Goal: Task Accomplishment & Management: Use online tool/utility

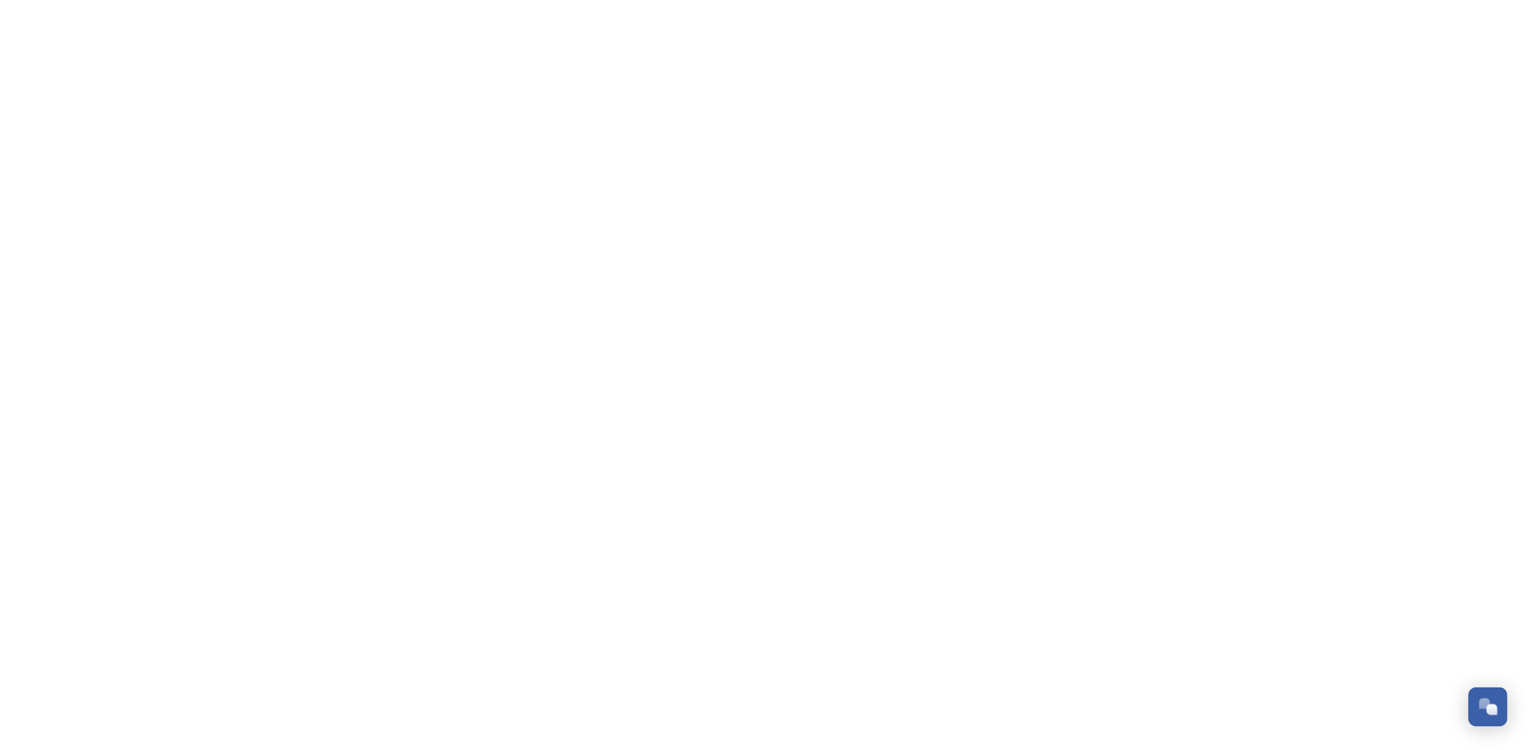
scroll to position [207, 0]
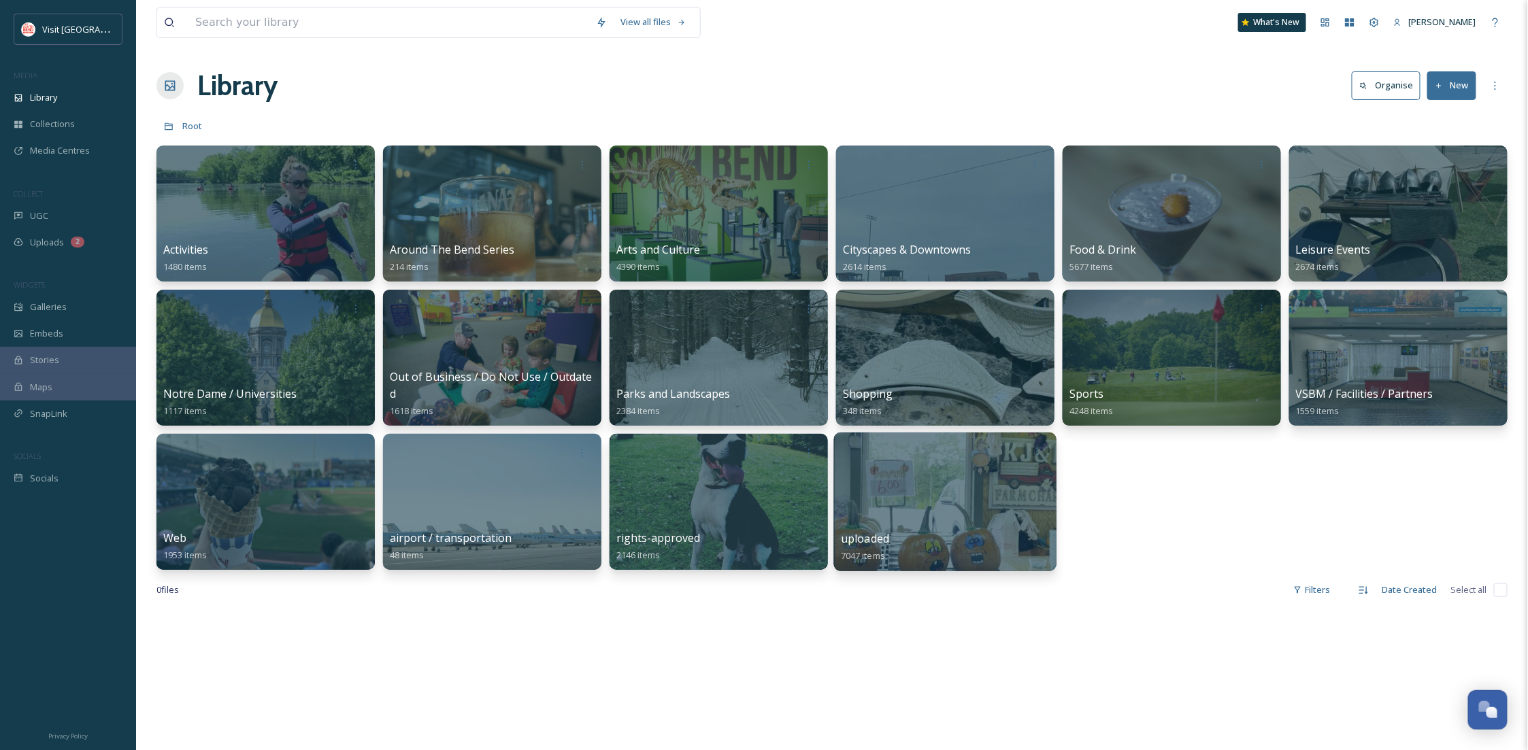
click at [917, 518] on div at bounding box center [945, 502] width 222 height 139
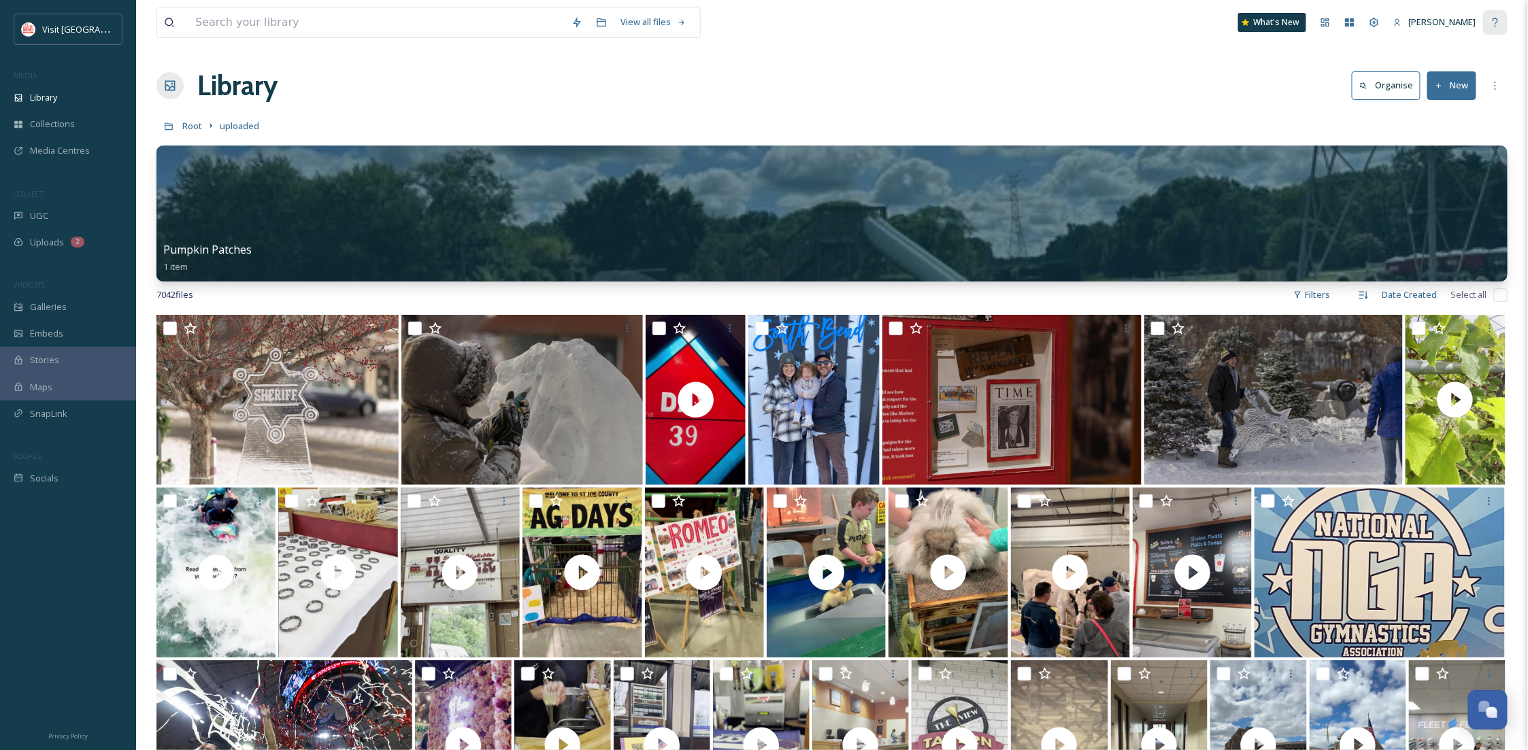
scroll to position [22, 0]
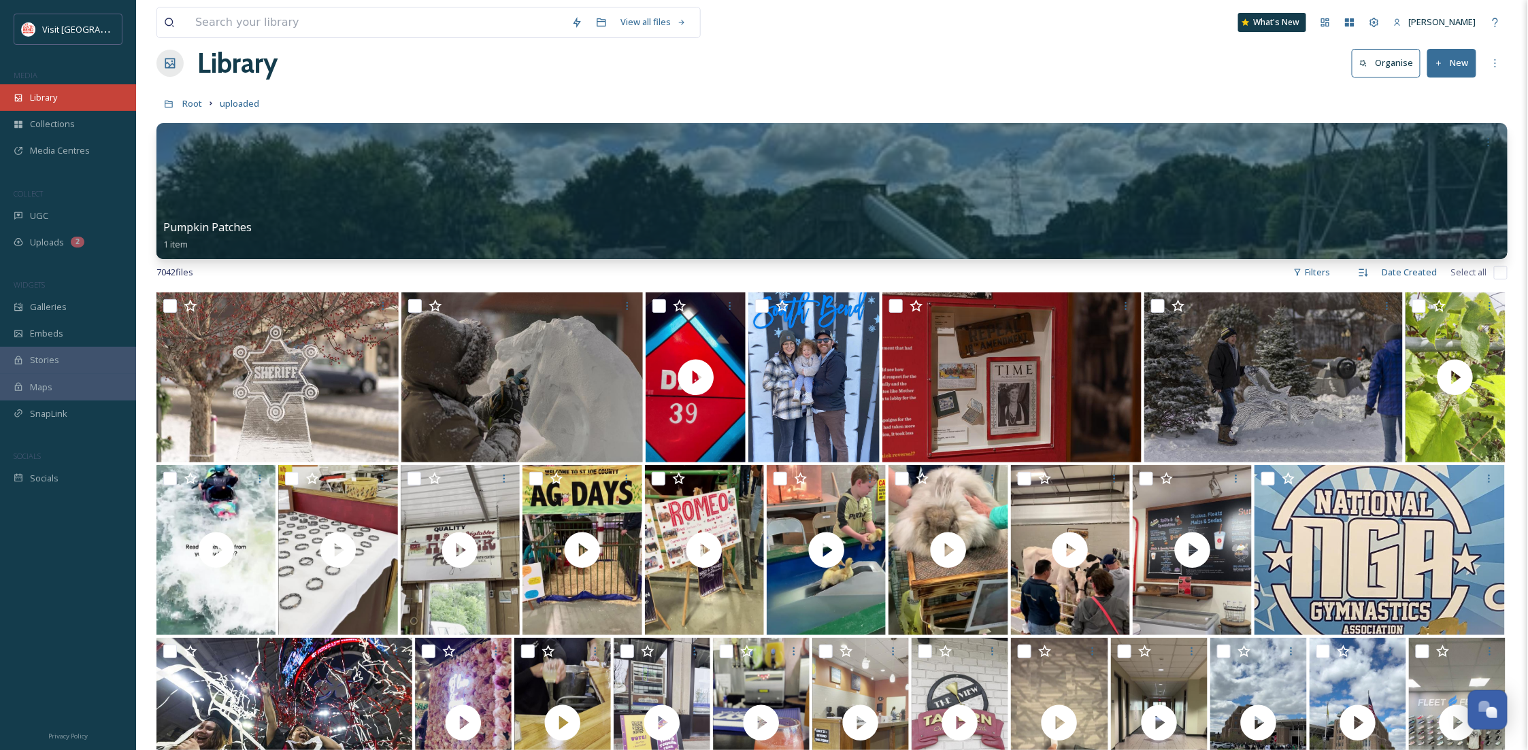
click at [46, 101] on span "Library" at bounding box center [43, 97] width 27 height 13
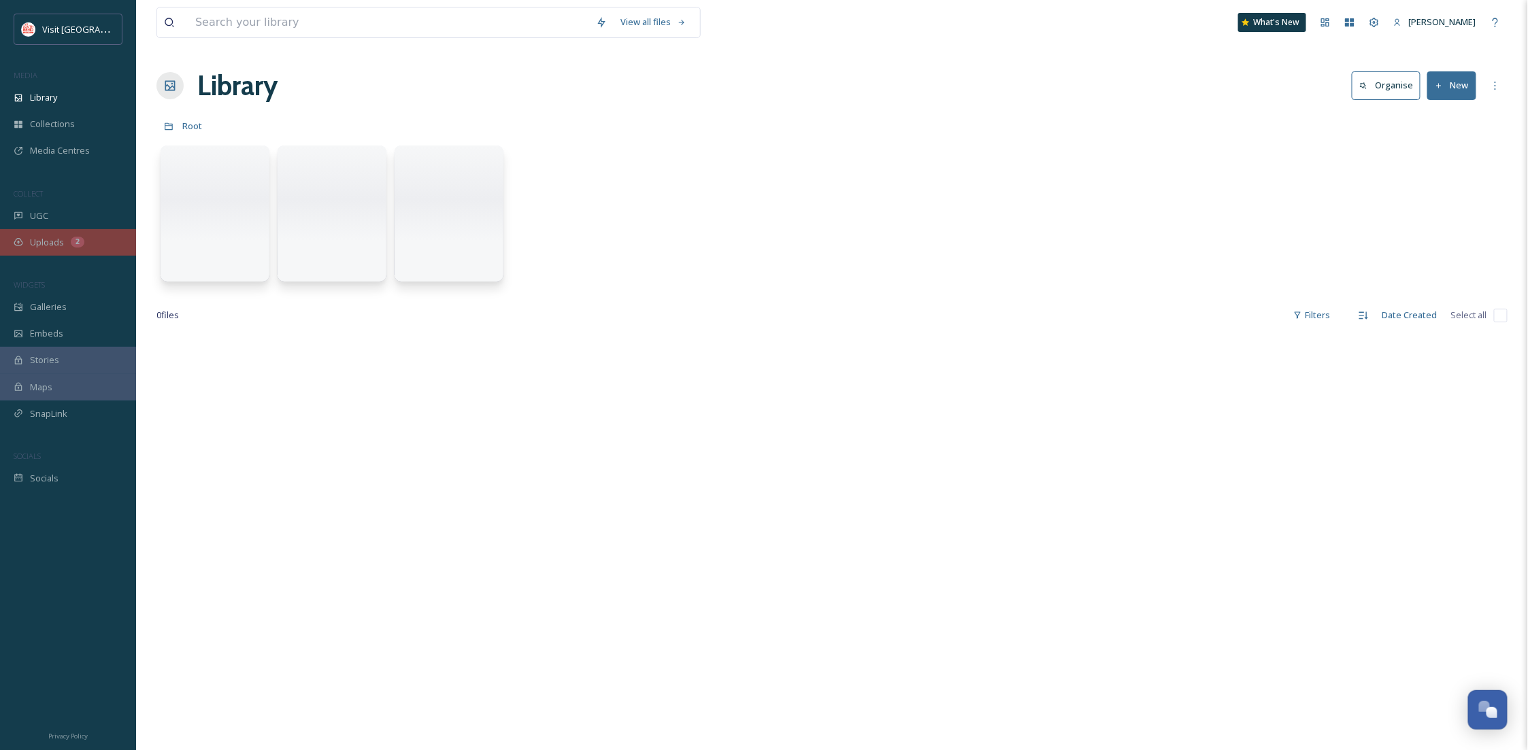
click at [64, 248] on div "Uploads 2" at bounding box center [68, 242] width 136 height 27
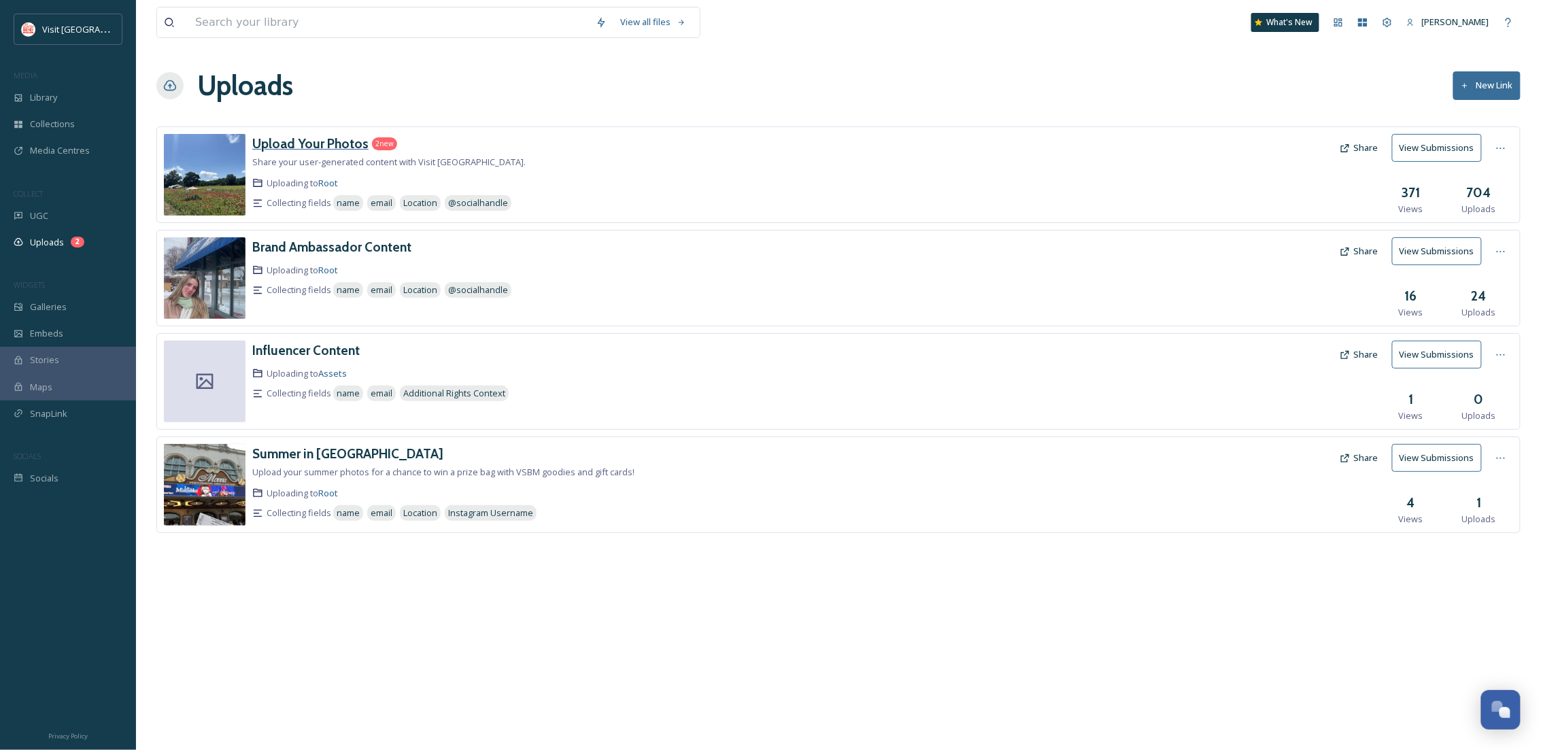
click at [336, 141] on h3 "Upload Your Photos" at bounding box center [310, 143] width 116 height 16
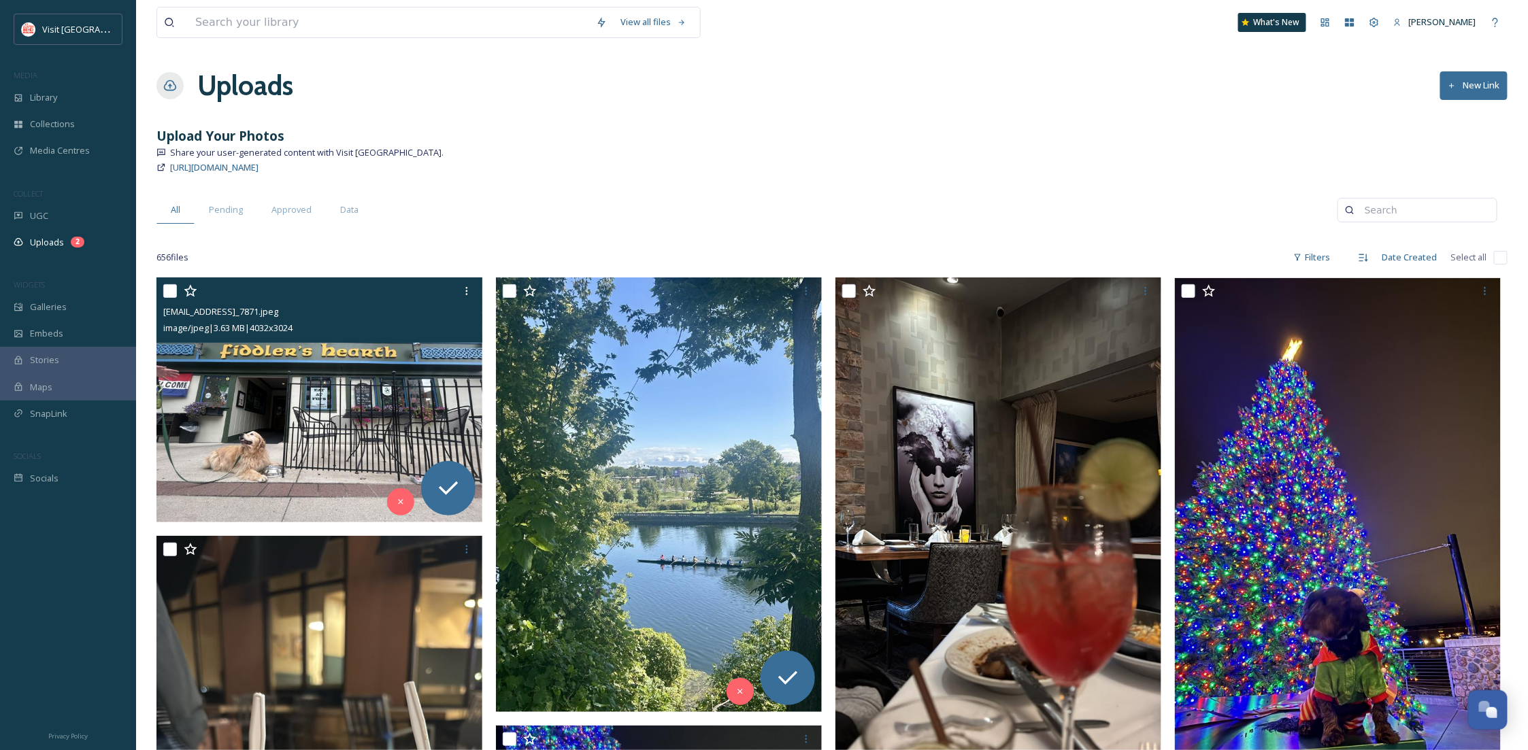
click at [311, 432] on img at bounding box center [319, 400] width 326 height 244
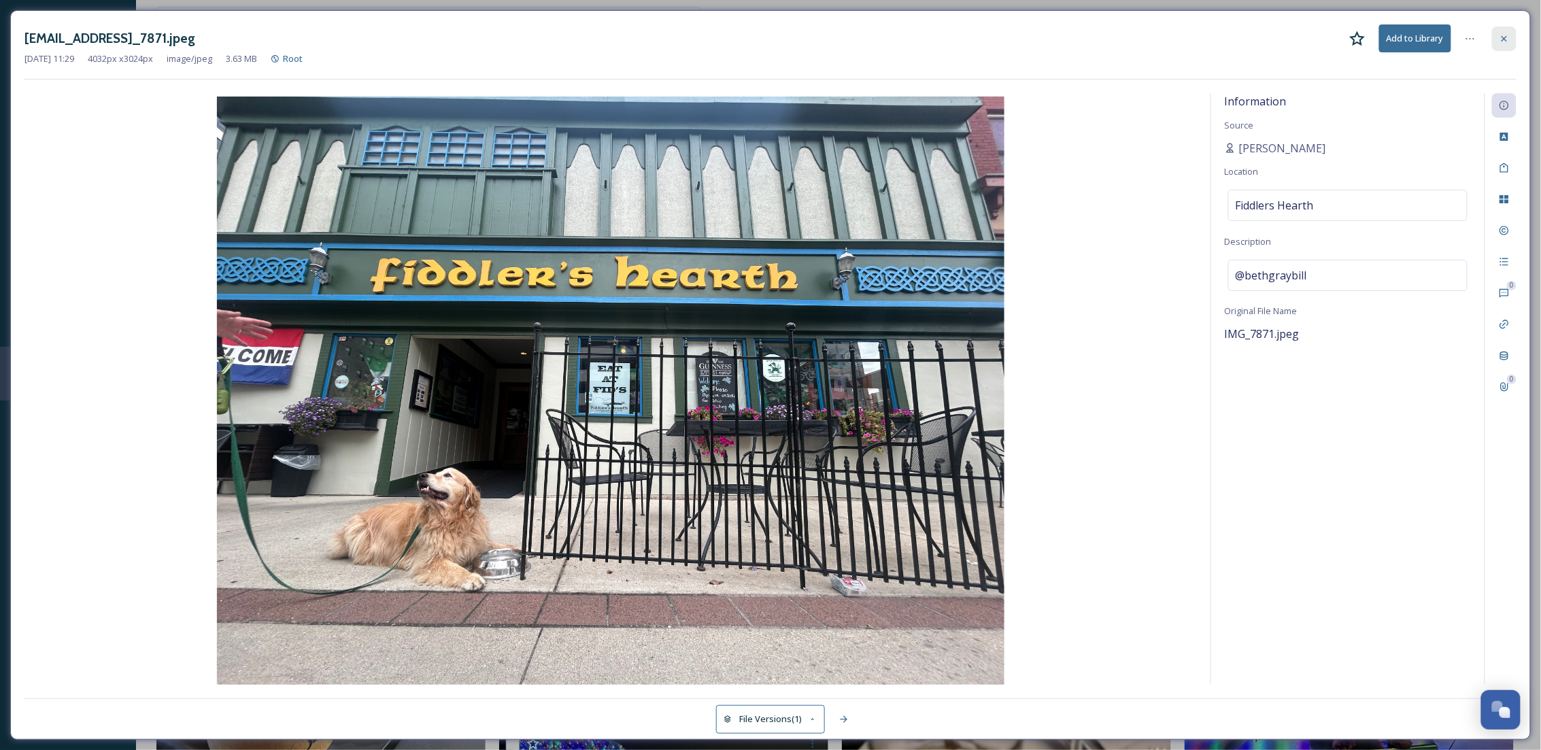
click at [1513, 43] on div at bounding box center [1504, 39] width 24 height 24
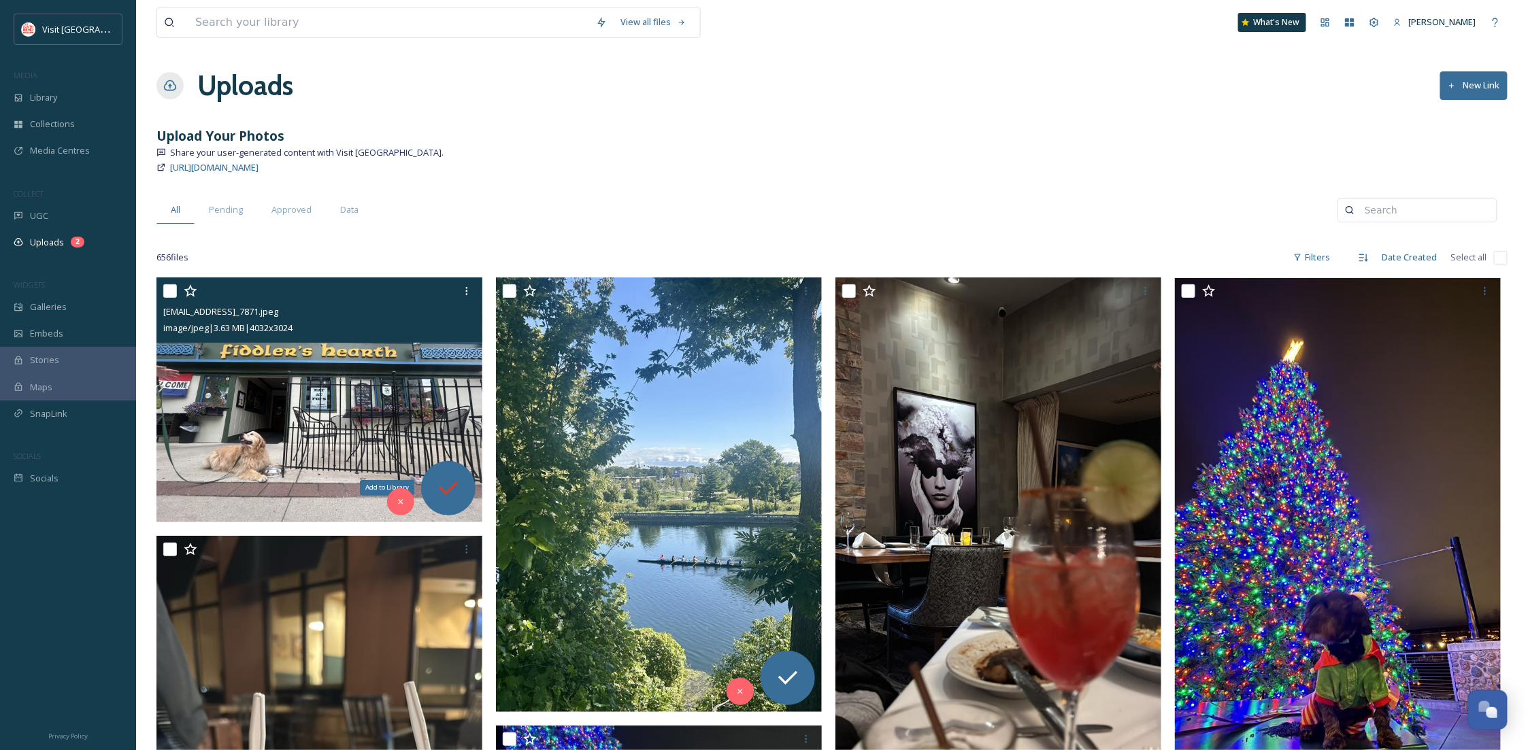
click at [452, 481] on icon at bounding box center [448, 488] width 27 height 27
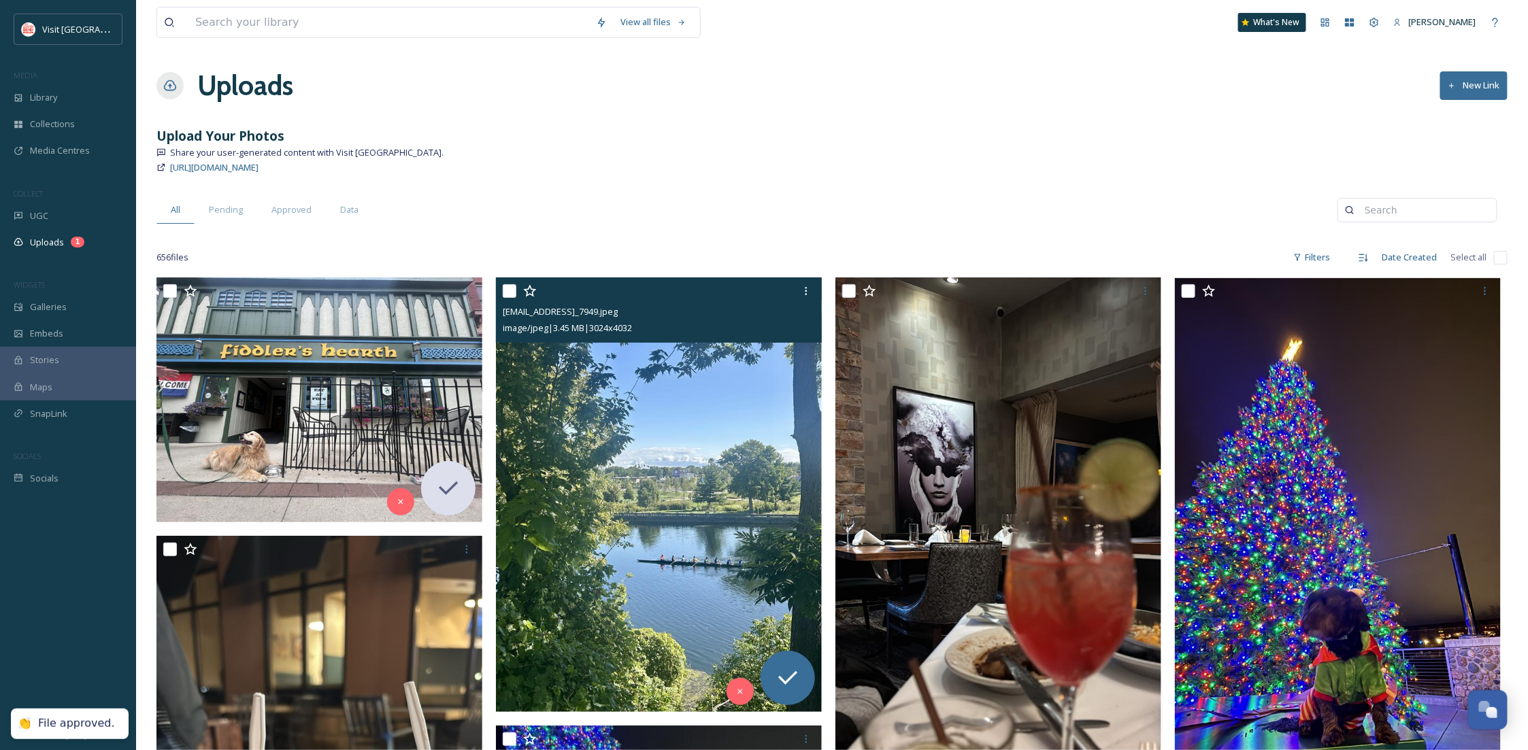
scroll to position [121, 0]
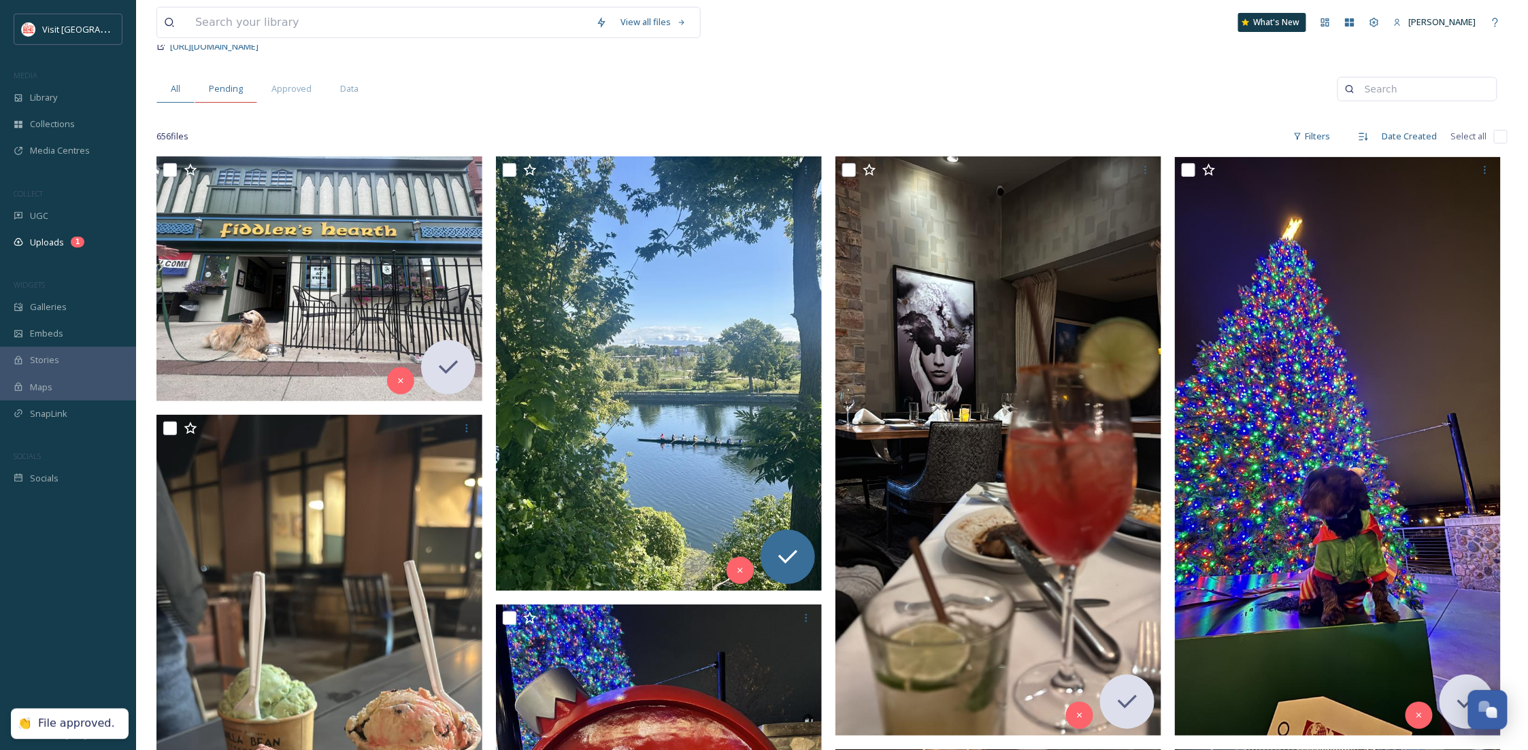
click at [234, 88] on span "Pending" at bounding box center [226, 88] width 34 height 13
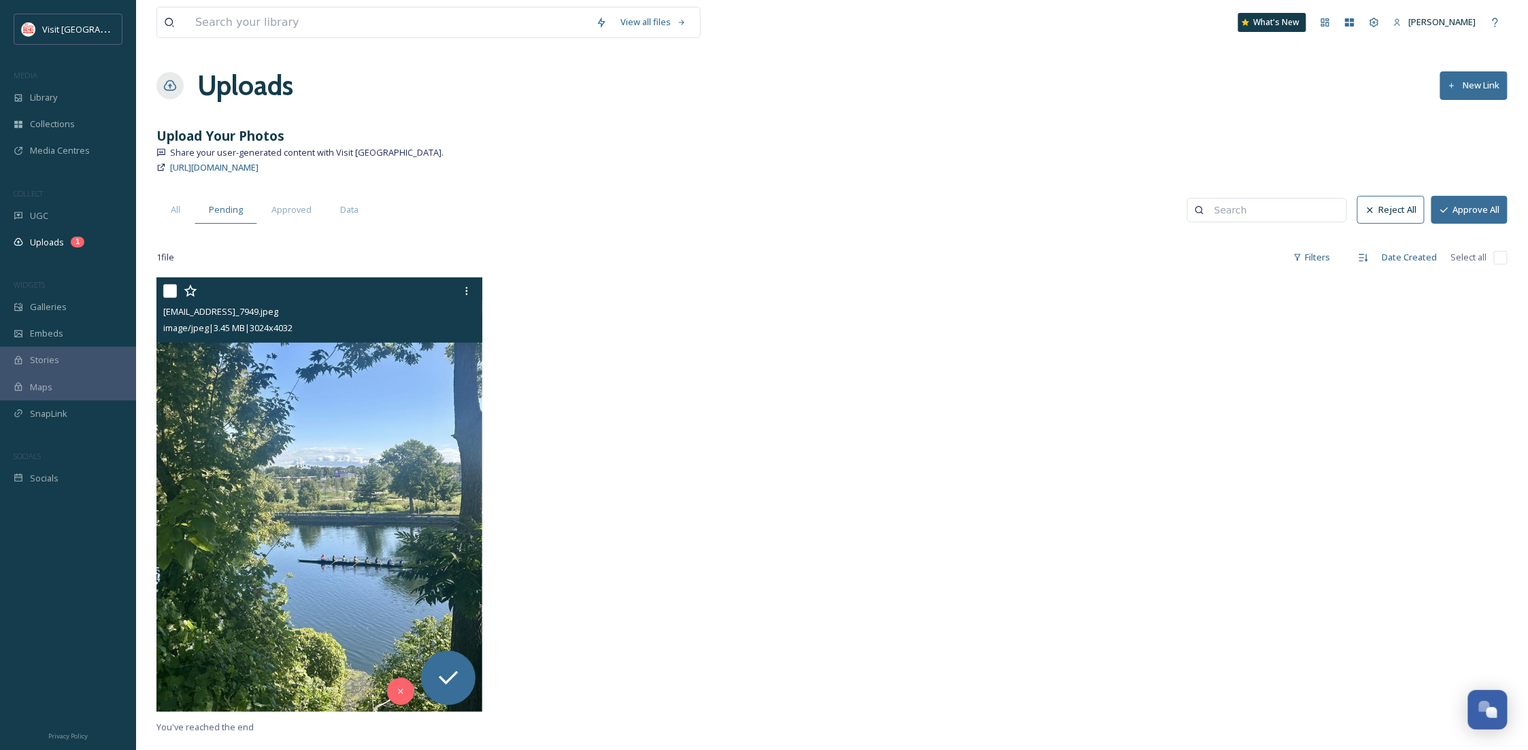
click at [350, 677] on img at bounding box center [319, 495] width 326 height 434
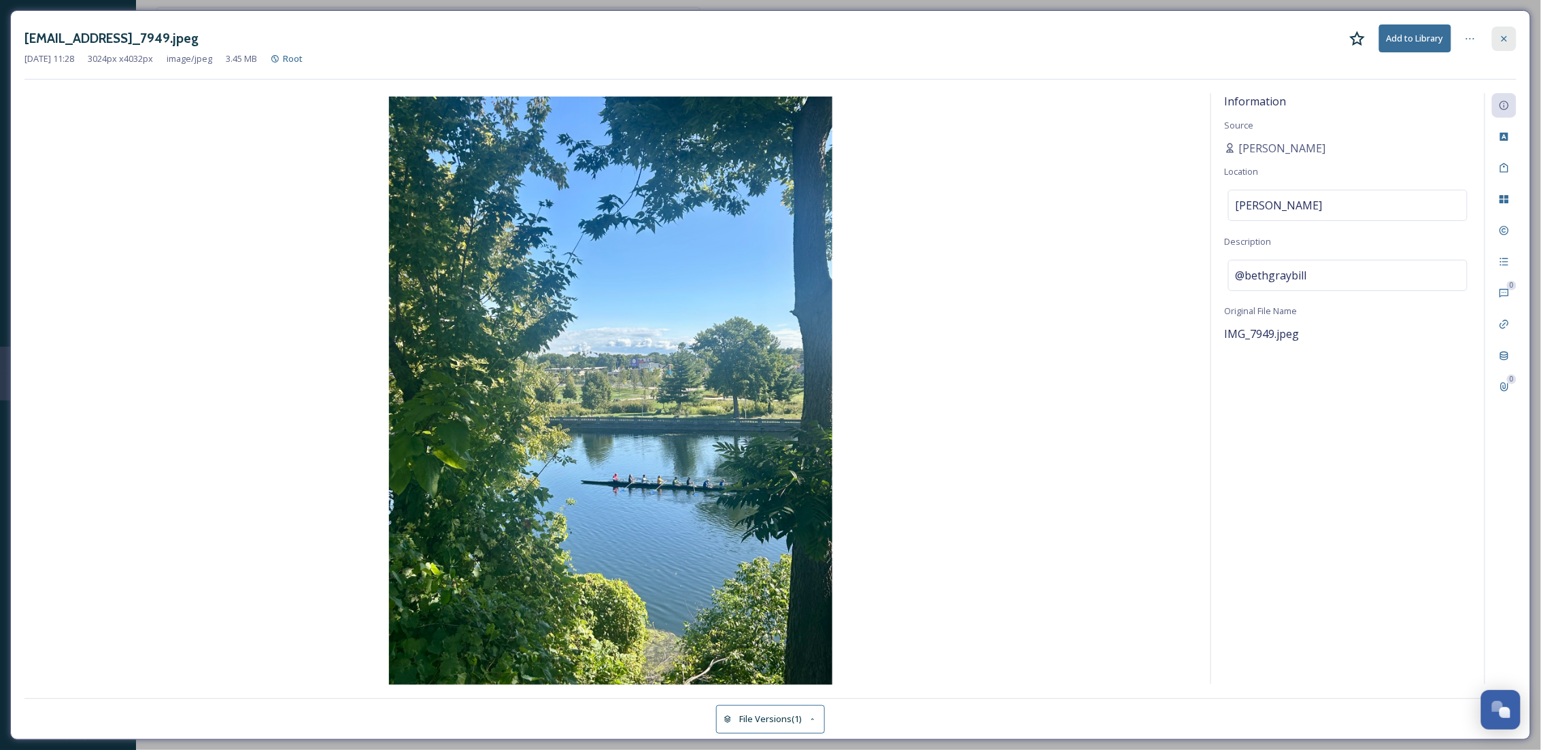
click at [1501, 38] on icon at bounding box center [1504, 38] width 11 height 11
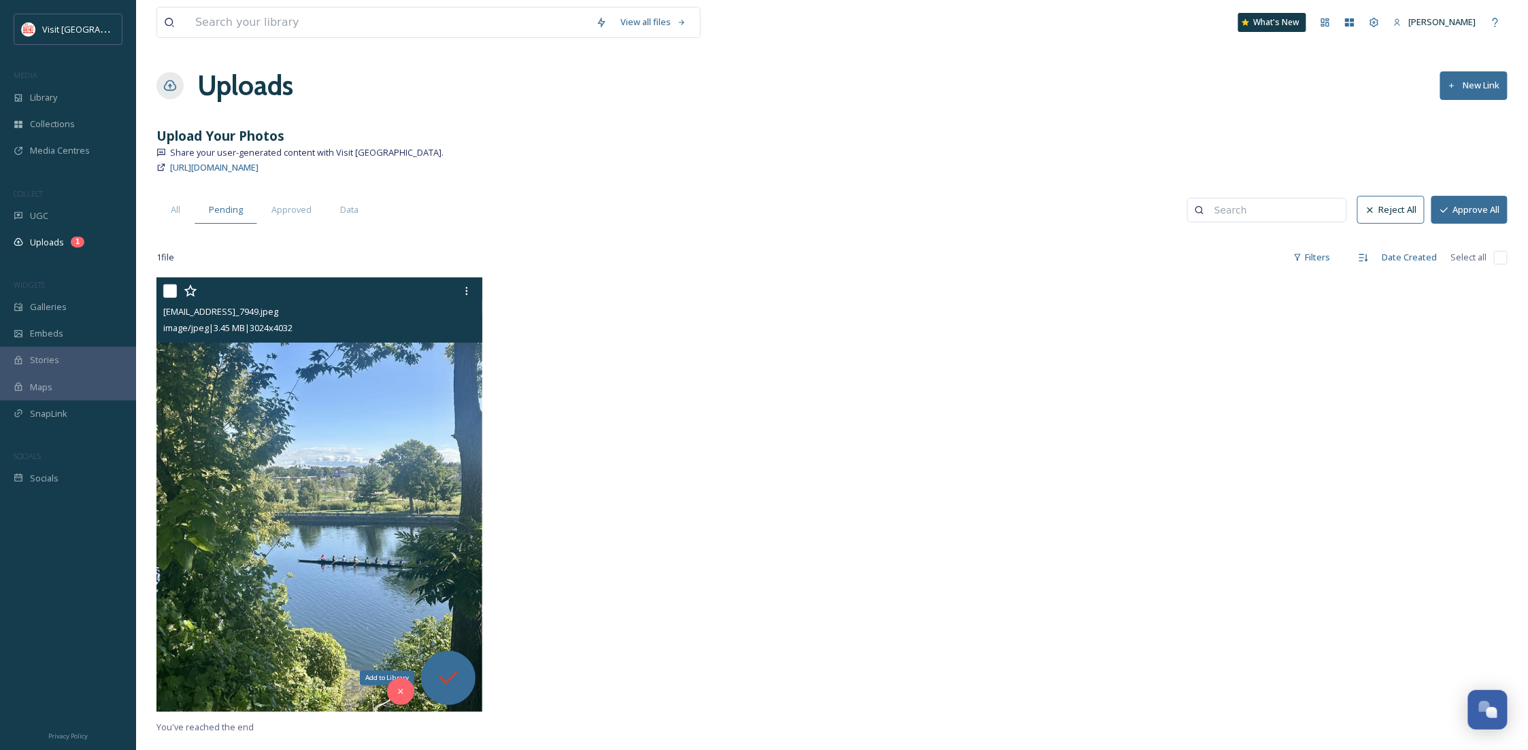
click at [456, 685] on icon at bounding box center [448, 678] width 27 height 27
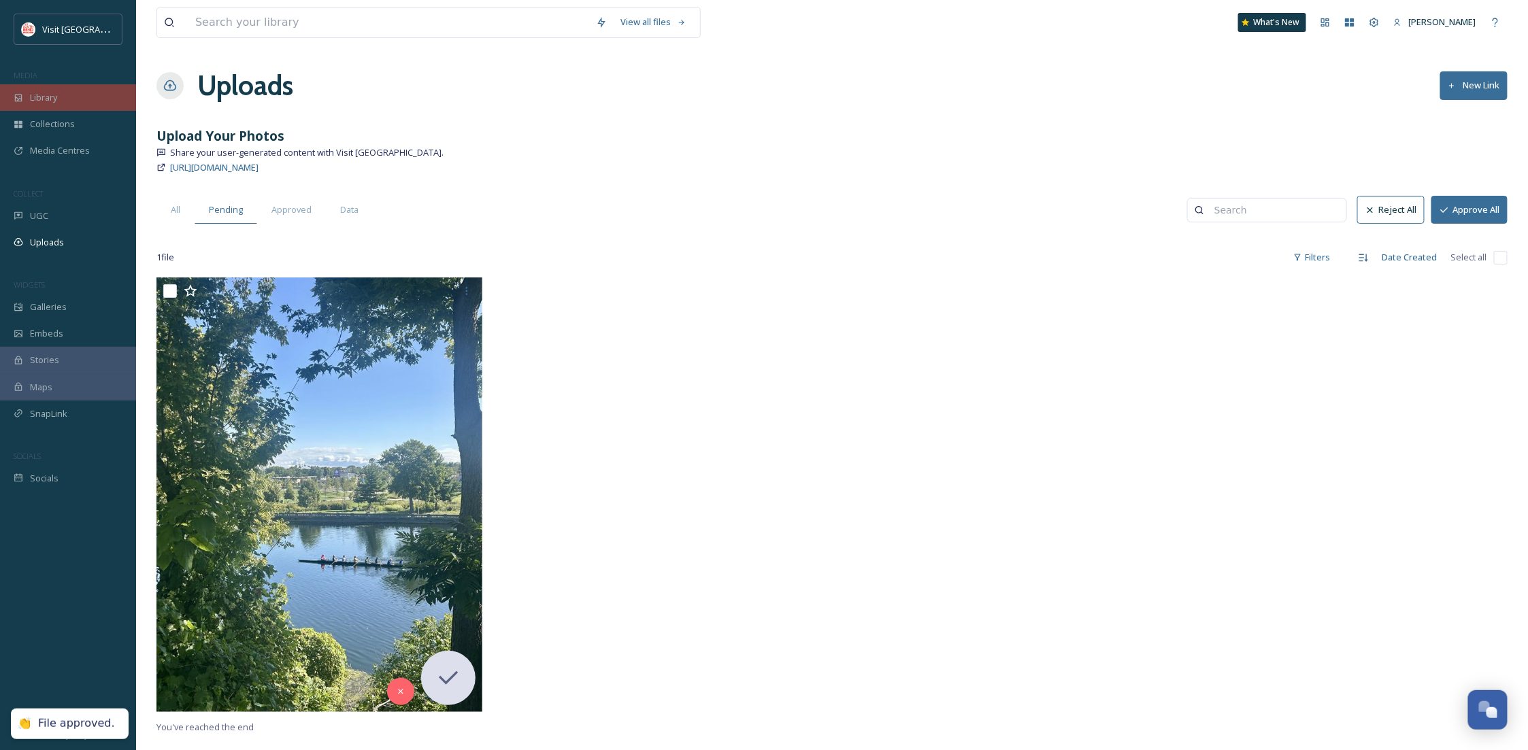
click at [50, 88] on div "Library" at bounding box center [68, 97] width 136 height 27
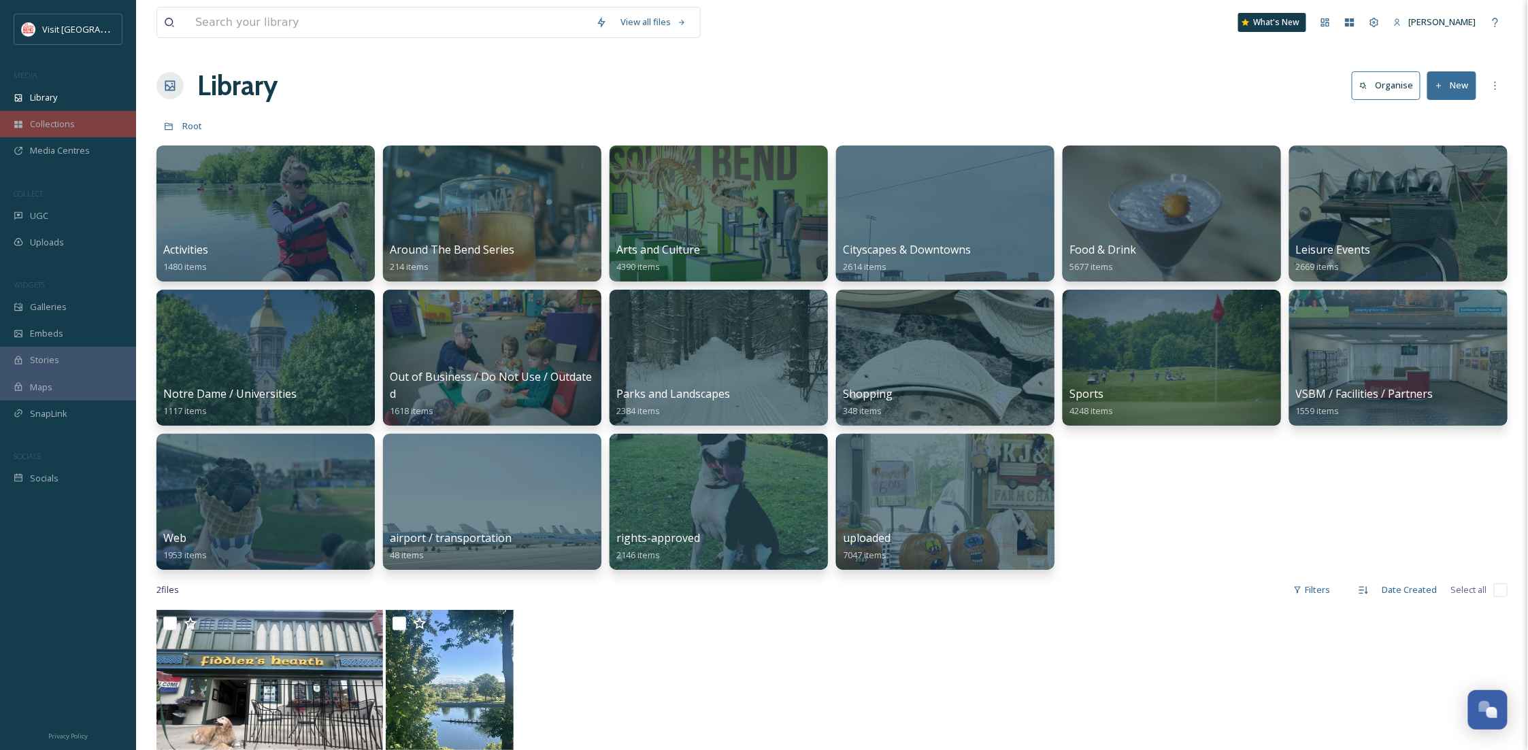
click at [74, 129] on div "Collections" at bounding box center [68, 124] width 136 height 27
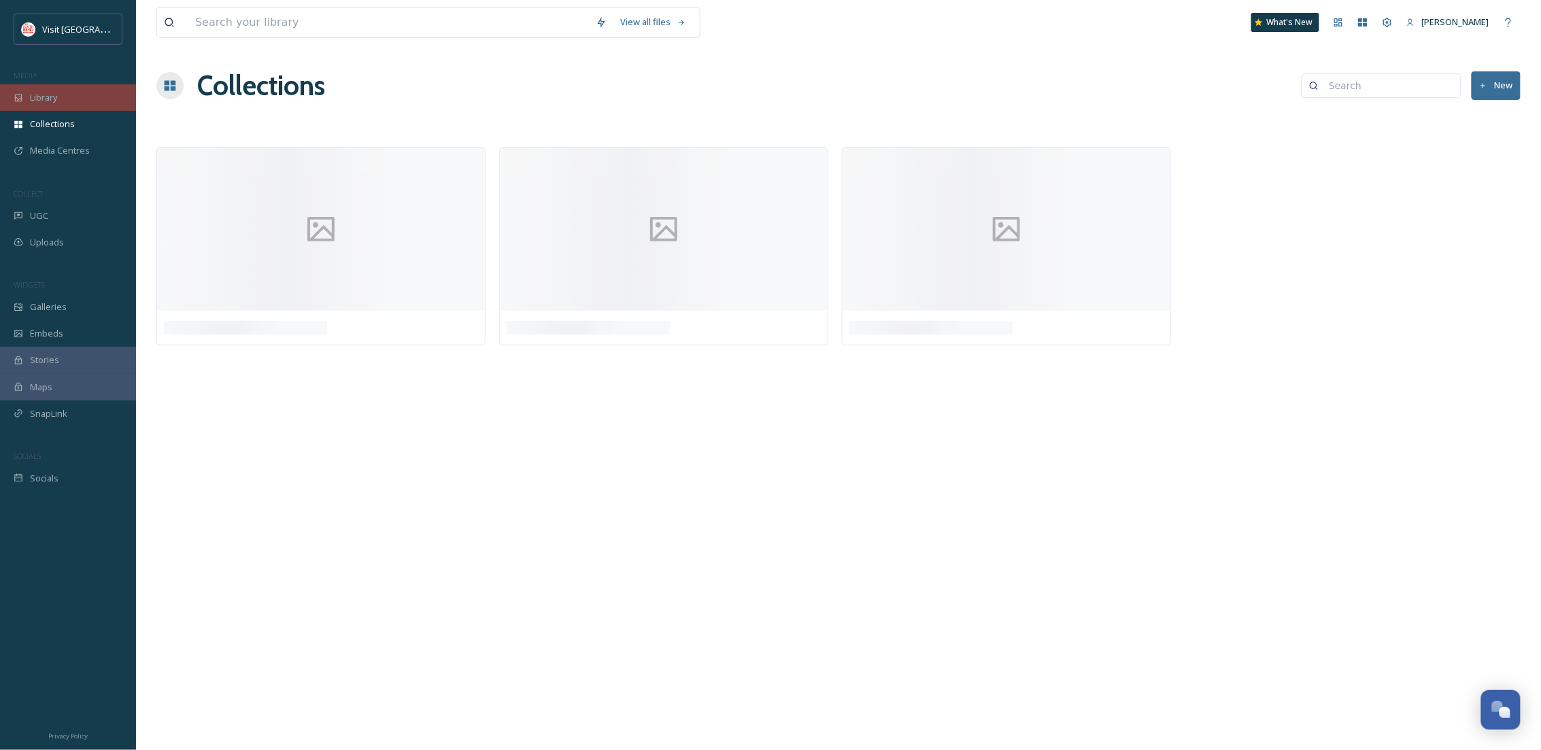
click at [22, 92] on div "Library" at bounding box center [68, 97] width 136 height 27
